Goal: Task Accomplishment & Management: Manage account settings

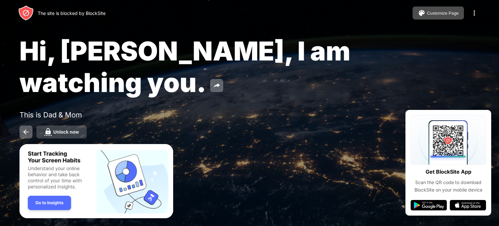
click at [59, 131] on div "Unlock now" at bounding box center [66, 131] width 26 height 5
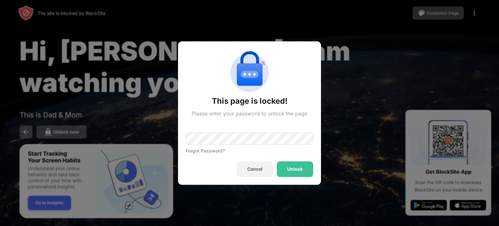
click at [311, 172] on div "Unlock" at bounding box center [295, 169] width 36 height 16
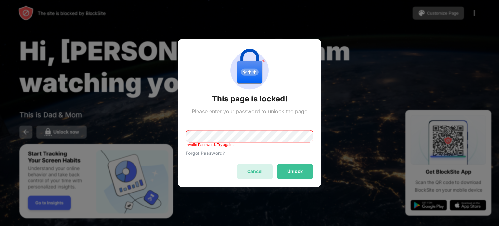
click at [246, 170] on div "Cancel" at bounding box center [255, 171] width 36 height 16
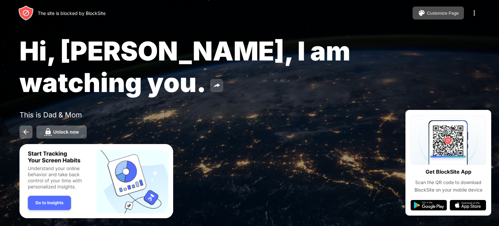
click at [210, 83] on button at bounding box center [216, 85] width 13 height 13
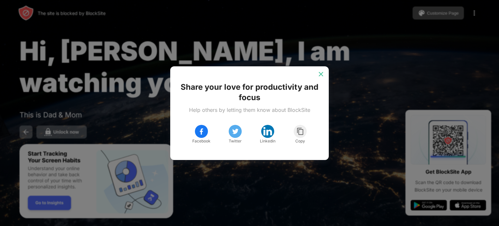
click at [323, 69] on div at bounding box center [321, 74] width 10 height 10
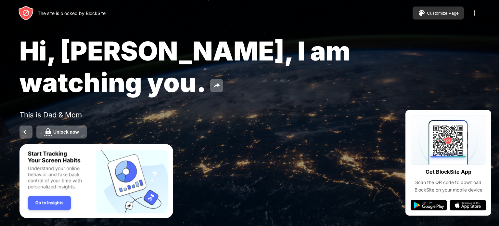
click at [454, 8] on button "Customize Page" at bounding box center [438, 12] width 51 height 13
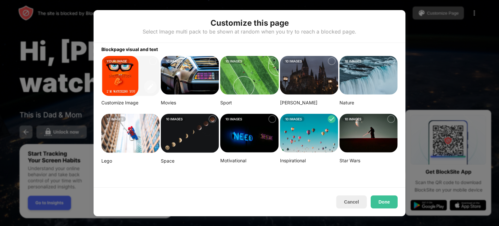
drag, startPoint x: 256, startPoint y: 56, endPoint x: 233, endPoint y: 68, distance: 26.2
click at [233, 68] on img at bounding box center [249, 75] width 58 height 39
click at [390, 197] on button "Done" at bounding box center [384, 201] width 27 height 13
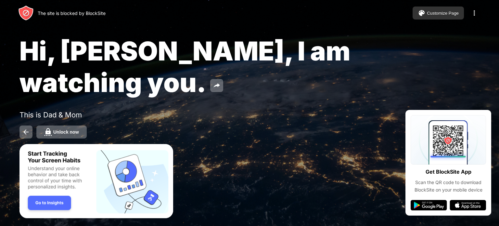
click at [430, 13] on div "Customize Page" at bounding box center [443, 13] width 32 height 5
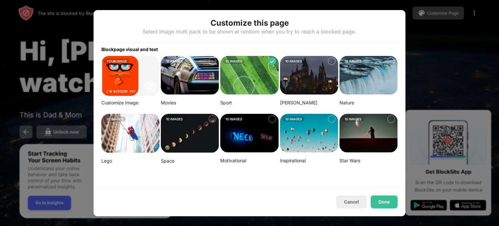
click at [247, 82] on img at bounding box center [249, 75] width 58 height 39
click at [267, 54] on div "Blockpage visual and text YOUR IMAGE Customize Image 10 IMAGES Movies 10 IMAGES…" at bounding box center [250, 115] width 312 height 144
click at [401, 188] on div "Cancel Done" at bounding box center [250, 201] width 312 height 29
click at [383, 205] on button "Done" at bounding box center [384, 201] width 27 height 13
